Goal: Task Accomplishment & Management: Use online tool/utility

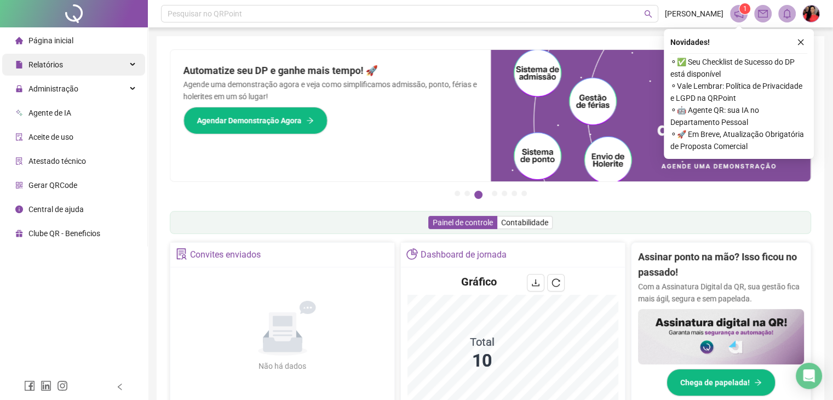
click at [59, 68] on span "Relatórios" at bounding box center [45, 64] width 34 height 9
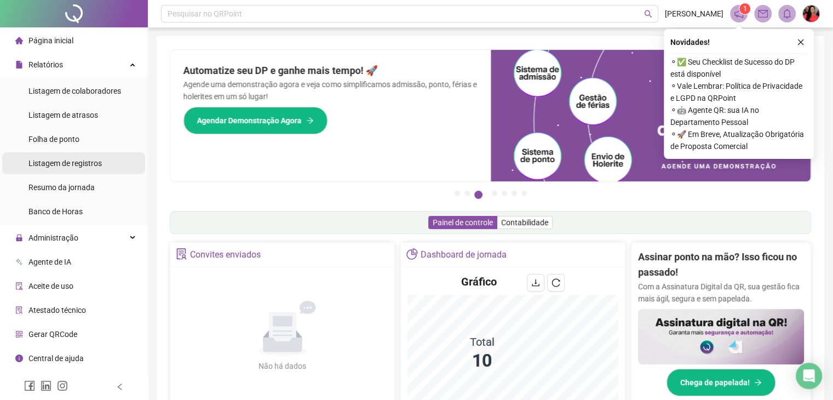
click at [85, 165] on span "Listagem de registros" at bounding box center [64, 163] width 73 height 9
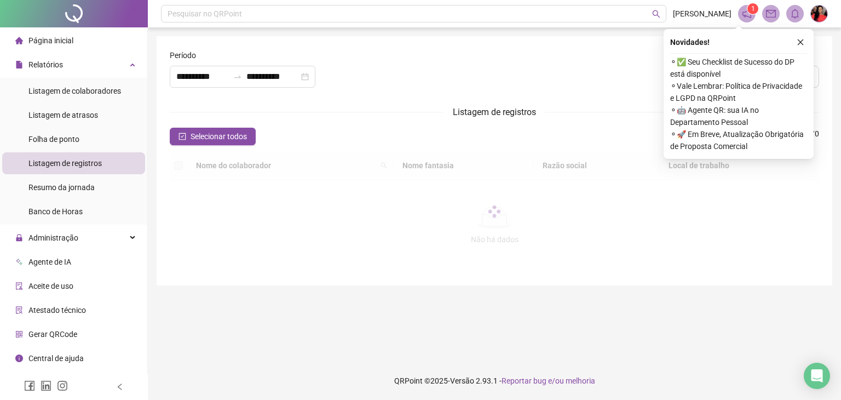
type input "**********"
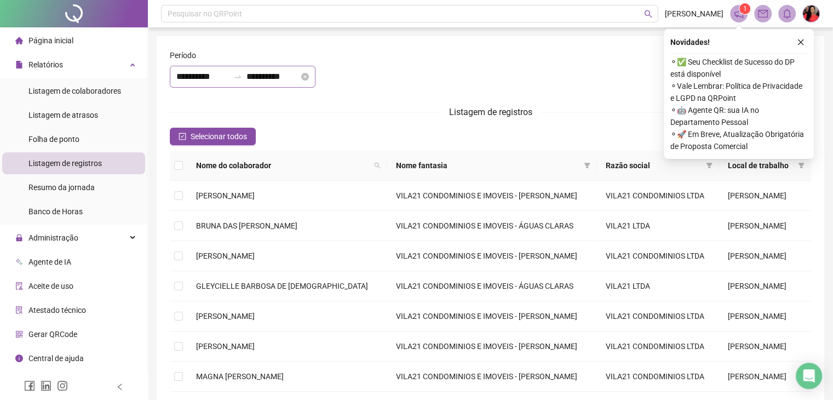
click at [174, 76] on div "**********" at bounding box center [243, 77] width 146 height 22
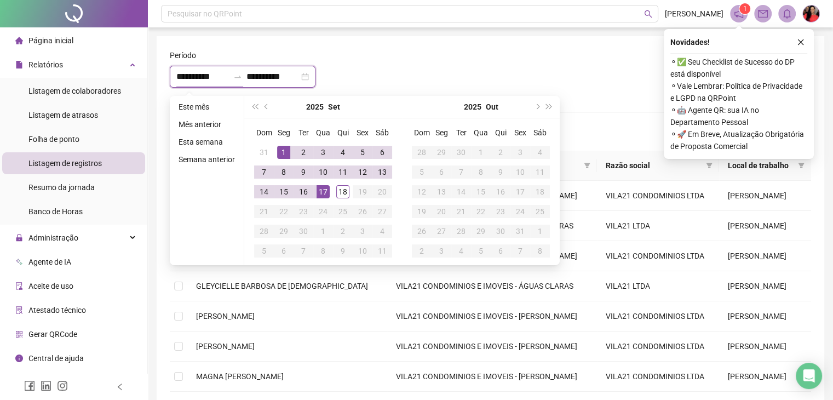
type input "**********"
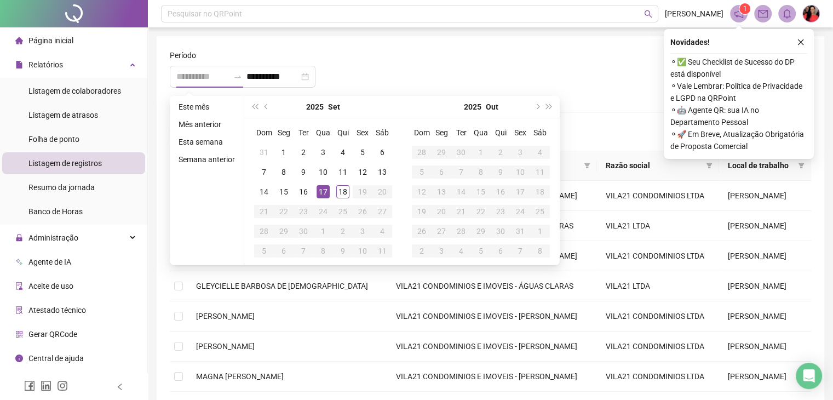
click at [322, 191] on div "17" at bounding box center [322, 191] width 13 height 13
type input "**********"
click at [338, 189] on div "18" at bounding box center [342, 191] width 13 height 13
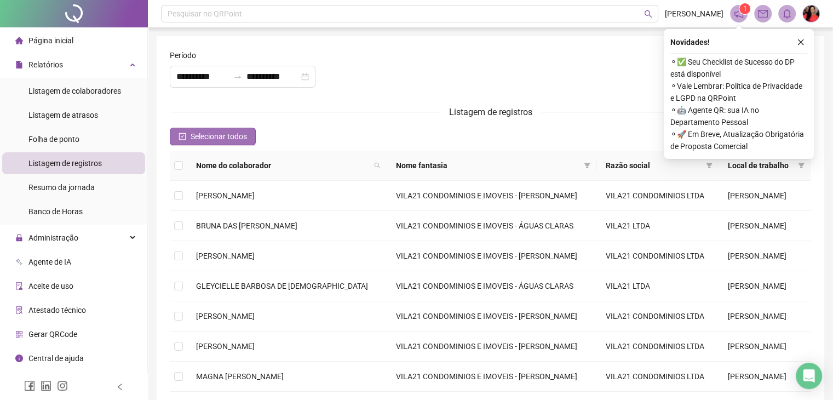
click at [195, 134] on span "Selecionar todos" at bounding box center [219, 136] width 56 height 12
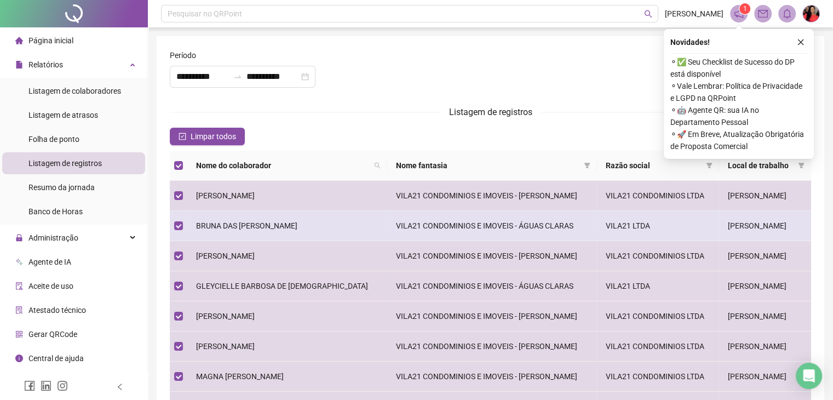
click at [232, 223] on span "BRUNA DAS [PERSON_NAME]" at bounding box center [246, 225] width 101 height 9
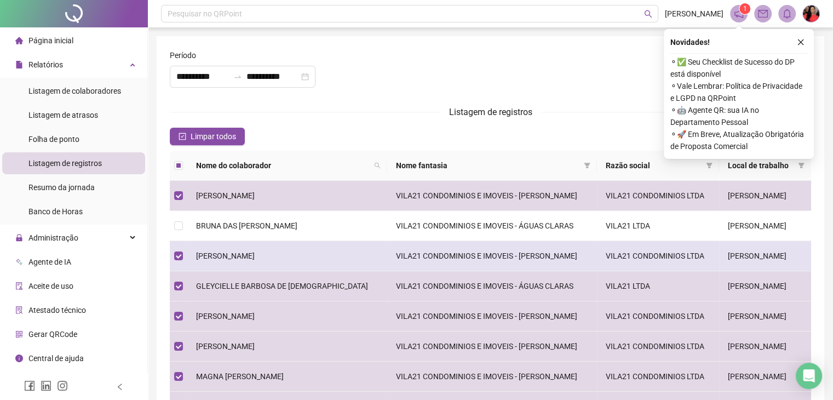
click at [228, 256] on span "[PERSON_NAME]" at bounding box center [225, 255] width 59 height 9
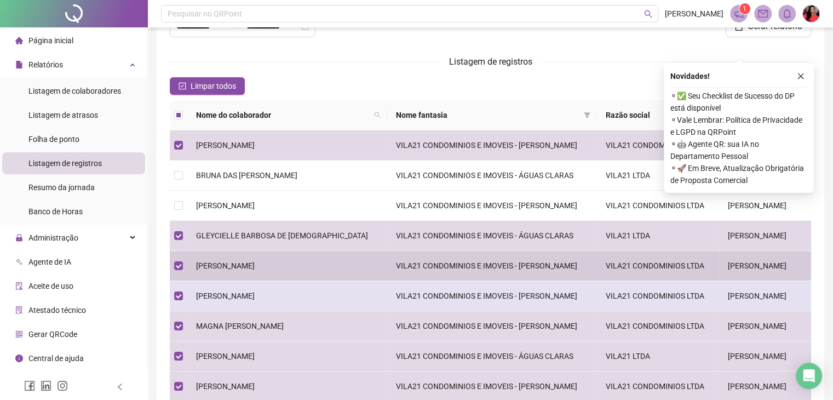
scroll to position [109, 0]
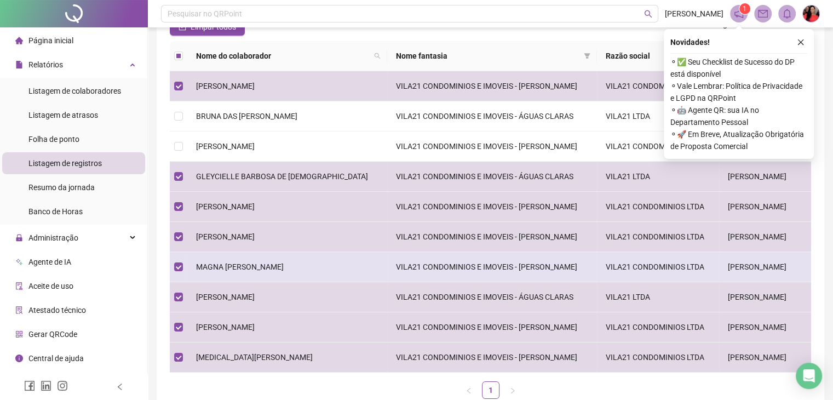
click at [252, 266] on span "MAGNA [PERSON_NAME]" at bounding box center [240, 266] width 88 height 9
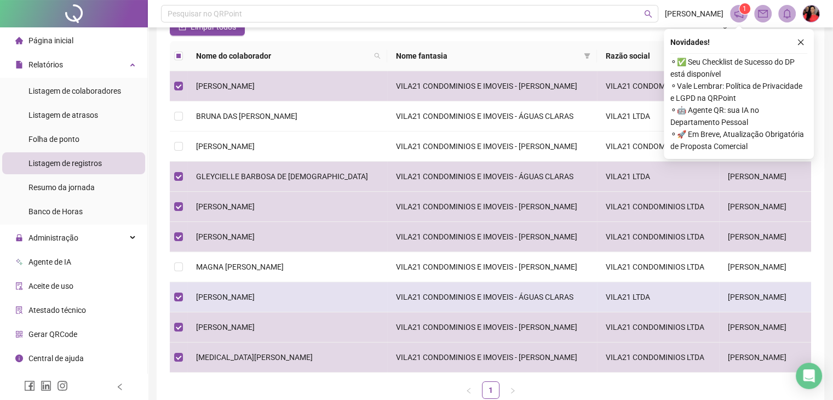
click at [250, 294] on span "[PERSON_NAME]" at bounding box center [225, 296] width 59 height 9
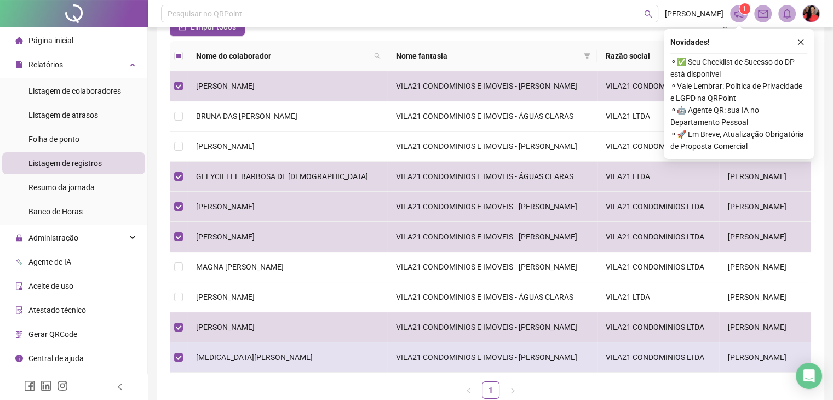
click at [245, 356] on span "[MEDICAL_DATA][PERSON_NAME]" at bounding box center [254, 357] width 117 height 9
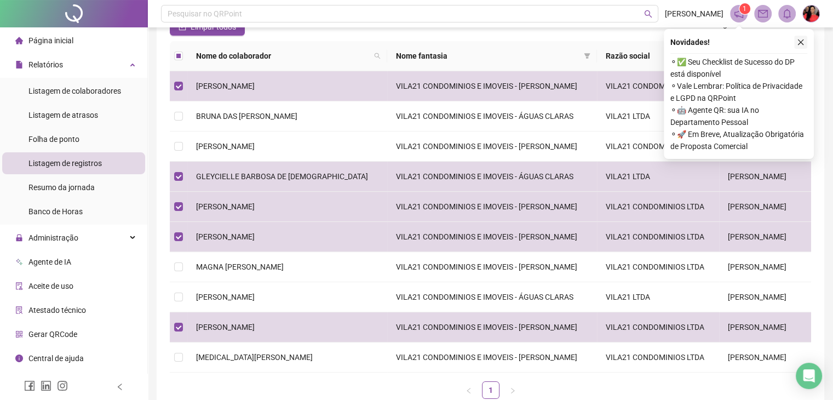
click at [801, 43] on icon "close" at bounding box center [801, 42] width 8 height 8
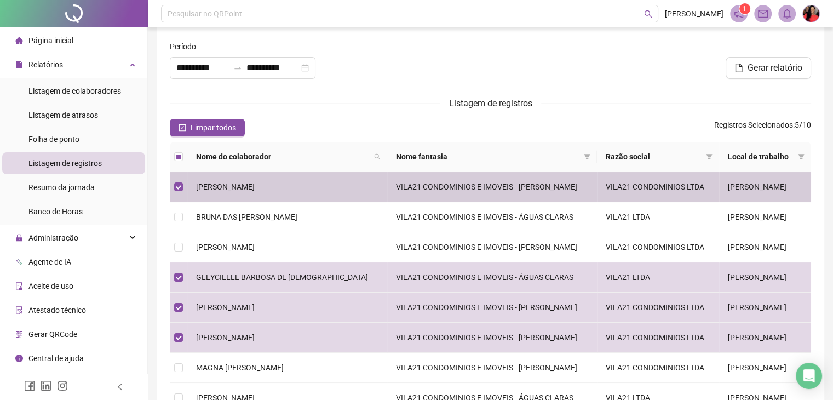
scroll to position [0, 0]
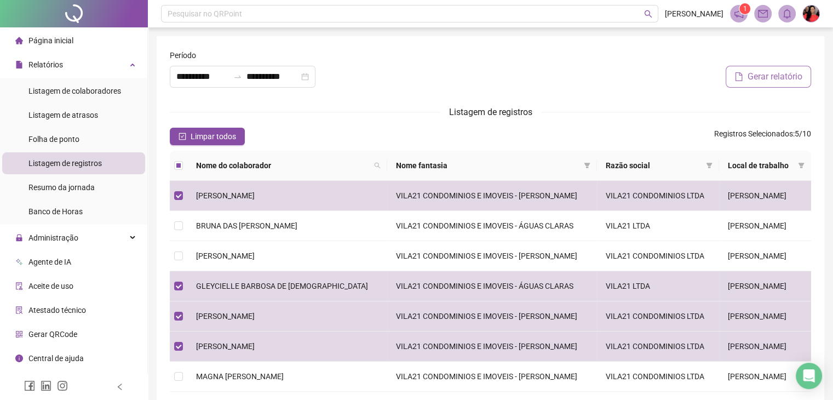
click at [760, 77] on span "Gerar relatório" at bounding box center [774, 76] width 55 height 13
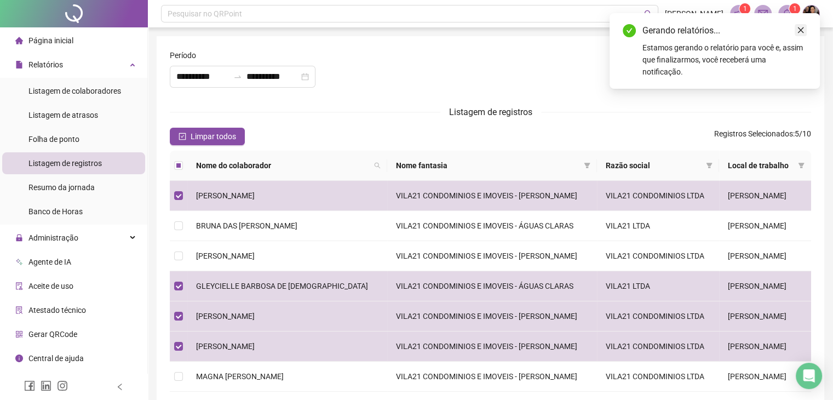
click at [799, 30] on icon "close" at bounding box center [801, 30] width 8 height 8
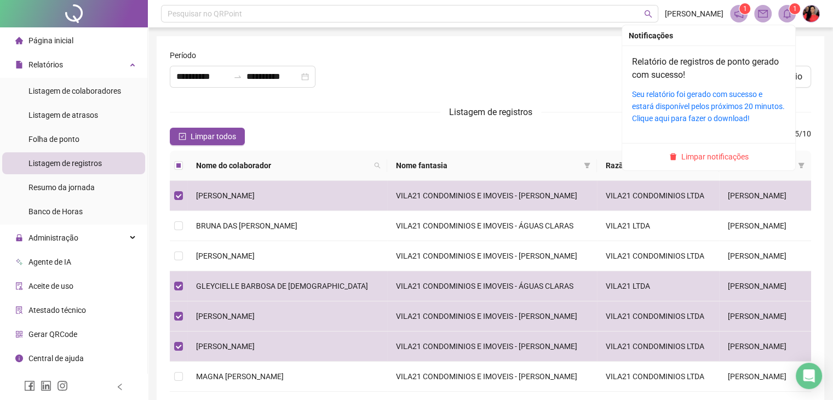
click at [786, 14] on icon "bell" at bounding box center [787, 14] width 10 height 10
click at [687, 101] on link "Seu relatório foi gerado com sucesso e estará disponível pelos próximos 20 minu…" at bounding box center [708, 106] width 153 height 33
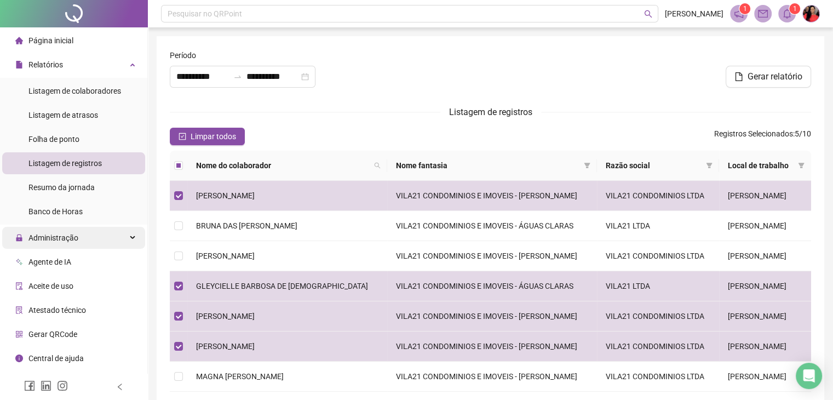
click at [58, 242] on span "Administração" at bounding box center [53, 237] width 50 height 9
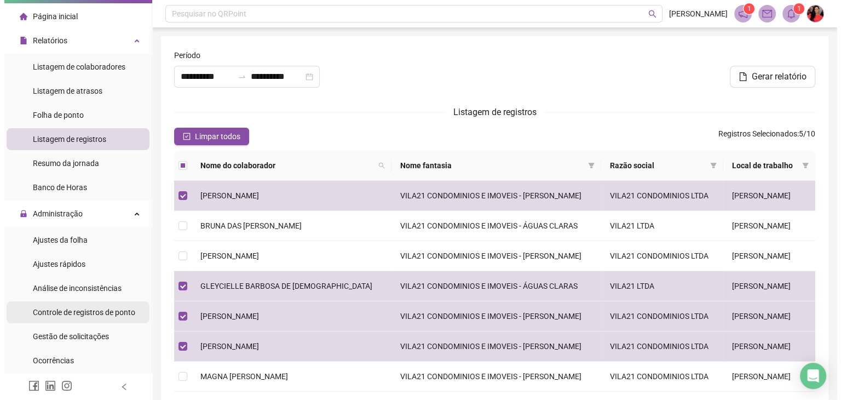
scroll to position [55, 0]
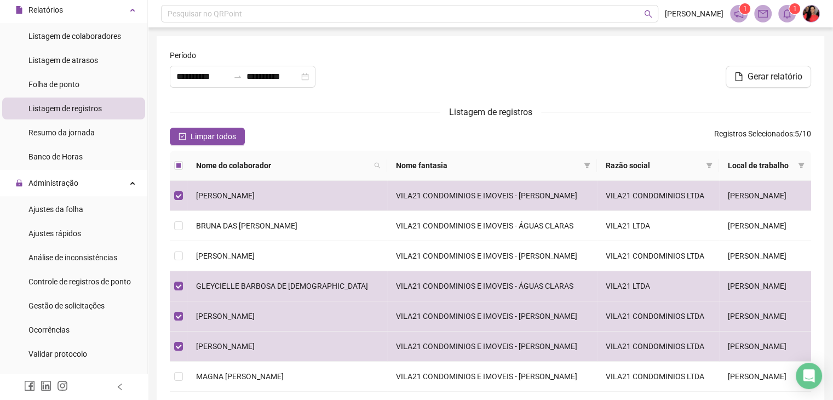
drag, startPoint x: 57, startPoint y: 308, endPoint x: 304, endPoint y: 311, distance: 246.9
click at [59, 308] on span "Gestão de solicitações" at bounding box center [66, 305] width 76 height 9
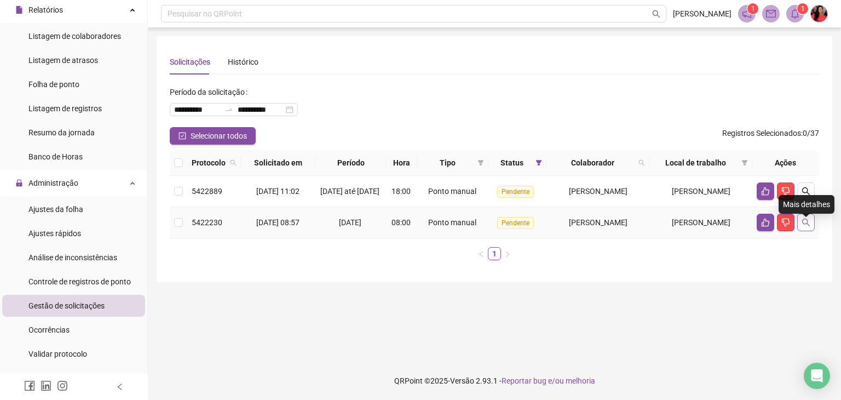
click at [806, 227] on icon "search" at bounding box center [805, 222] width 9 height 9
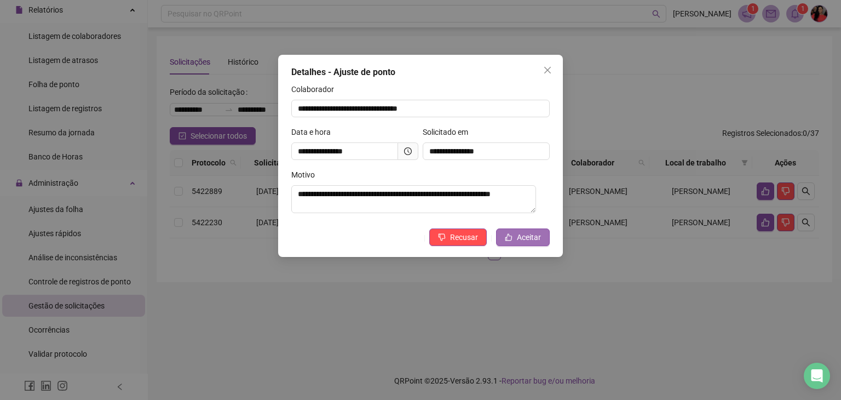
click at [528, 238] on span "Aceitar" at bounding box center [529, 237] width 24 height 12
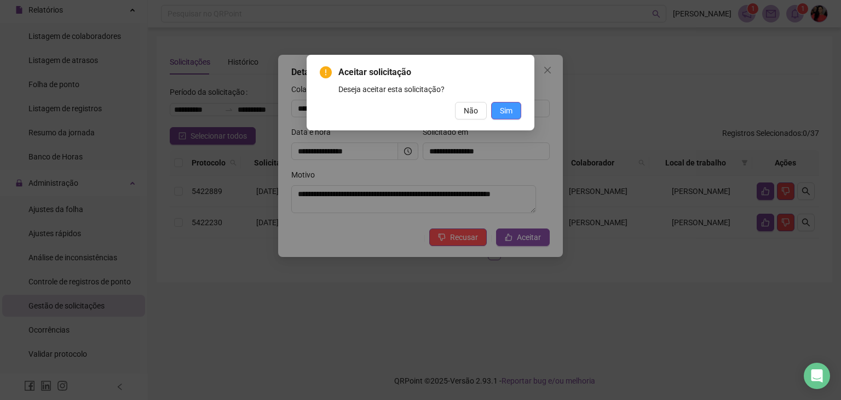
click at [510, 117] on button "Sim" at bounding box center [506, 111] width 30 height 18
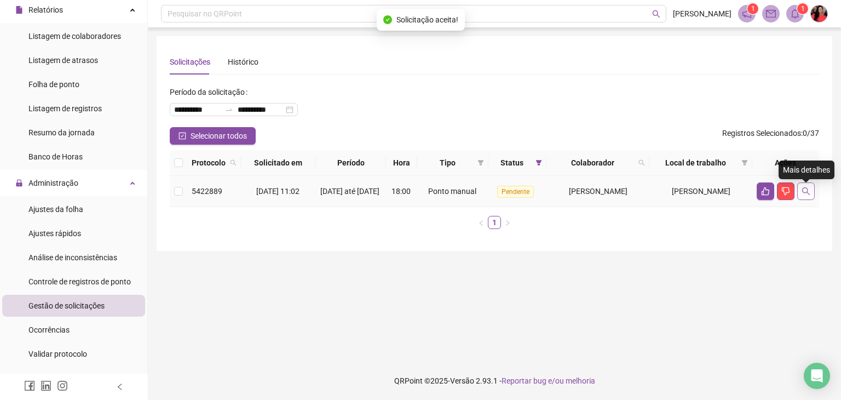
click at [809, 193] on icon "search" at bounding box center [805, 191] width 9 height 9
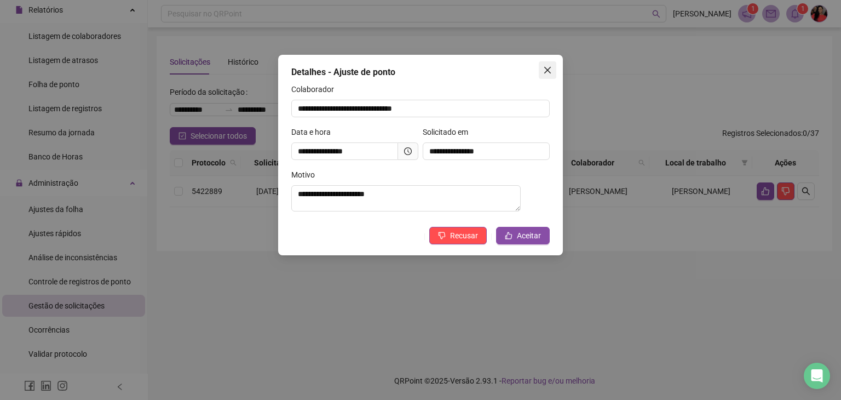
click at [546, 75] on button "Close" at bounding box center [548, 70] width 18 height 18
